Goal: Transaction & Acquisition: Purchase product/service

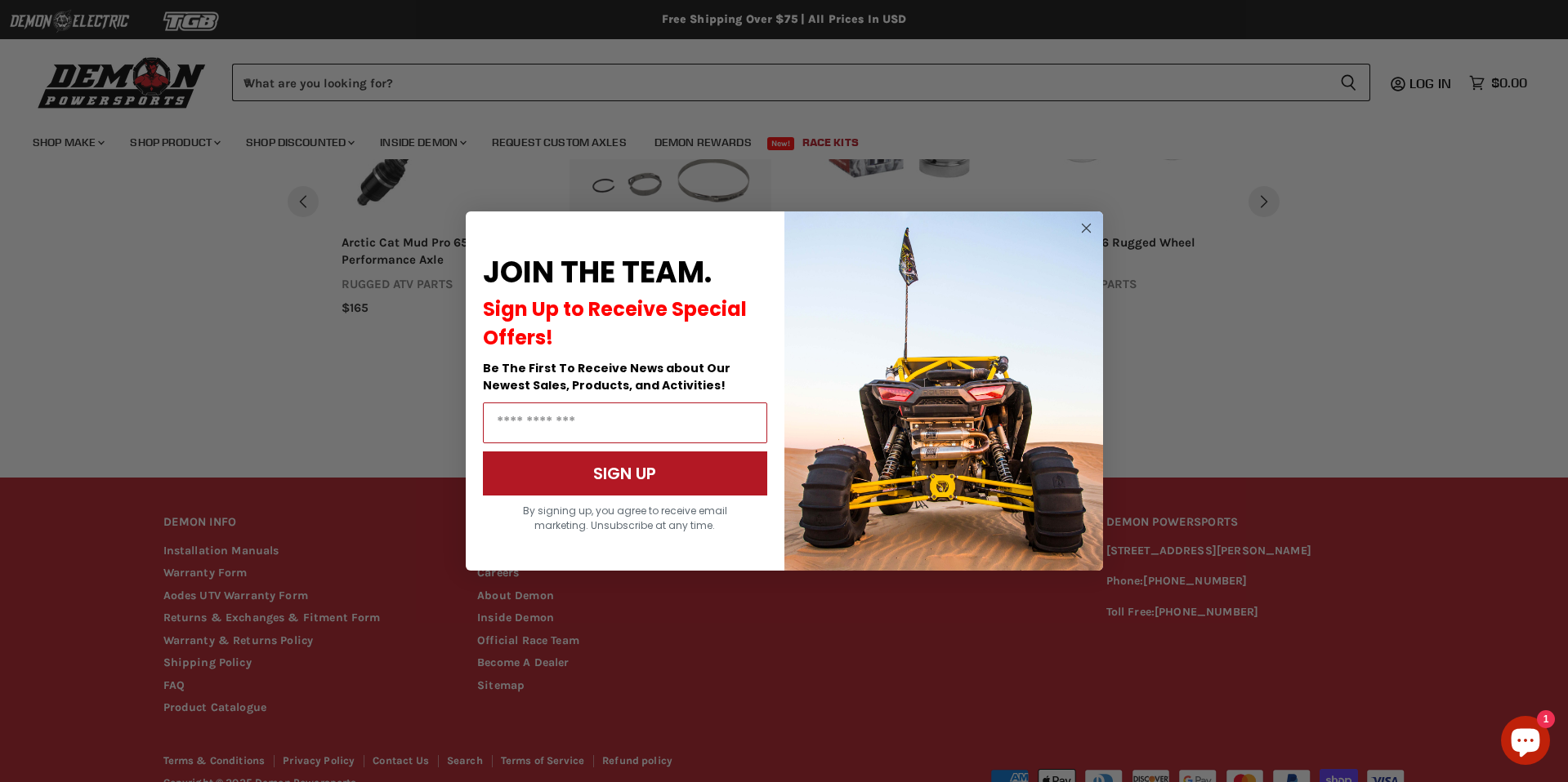
scroll to position [813, 0]
